Goal: Transaction & Acquisition: Purchase product/service

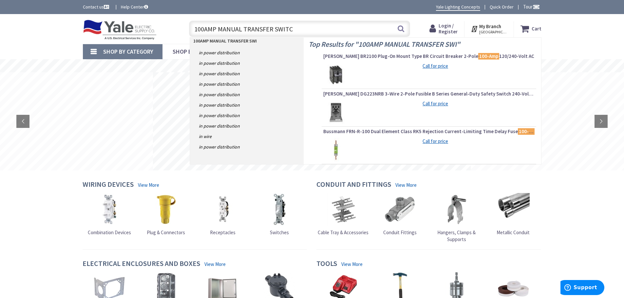
type input "100AMP MANUAL TRANSFER SWITCH"
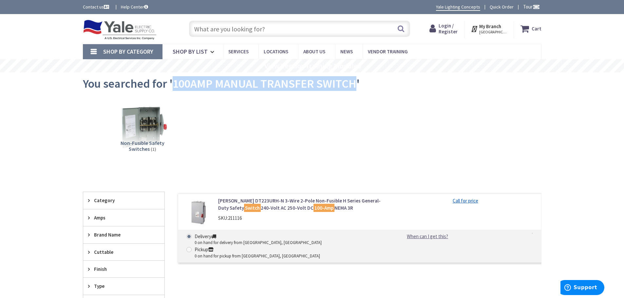
drag, startPoint x: 355, startPoint y: 82, endPoint x: 174, endPoint y: 84, distance: 181.1
click at [174, 84] on span "You searched for '100AMP MANUAL TRANSFER SWITCH'" at bounding box center [221, 83] width 277 height 15
copy span "100AMP MANUAL TRANSFER SWITCH"
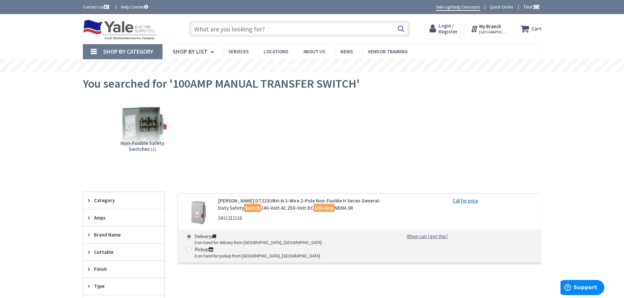
click at [364, 117] on div "Non-Fusible Safety Switches (1)" at bounding box center [311, 132] width 435 height 70
